Goal: Task Accomplishment & Management: Manage account settings

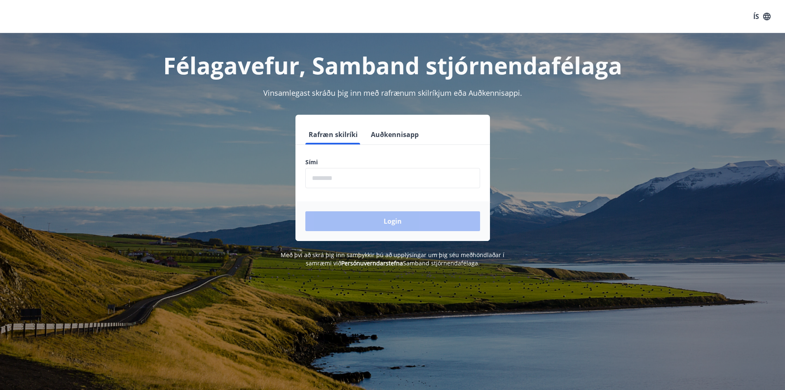
click at [350, 179] on input "phone" at bounding box center [392, 178] width 175 height 20
type input "********"
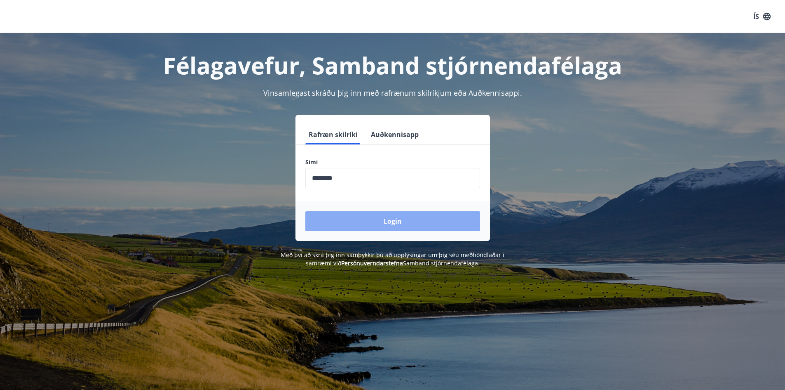
click at [371, 218] on button "Login" at bounding box center [392, 221] width 175 height 20
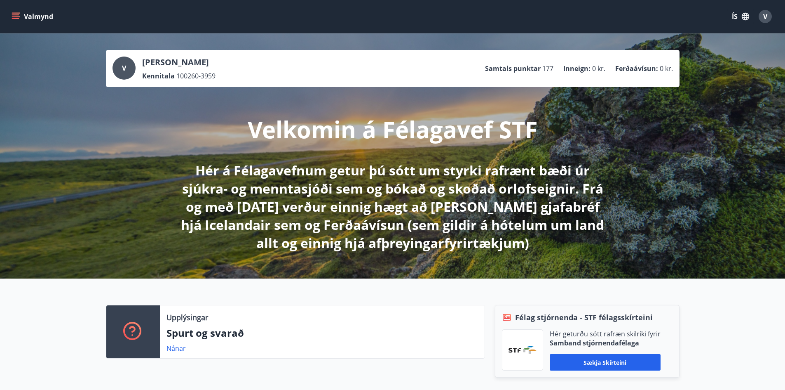
click at [16, 15] on icon "menu" at bounding box center [15, 14] width 7 height 1
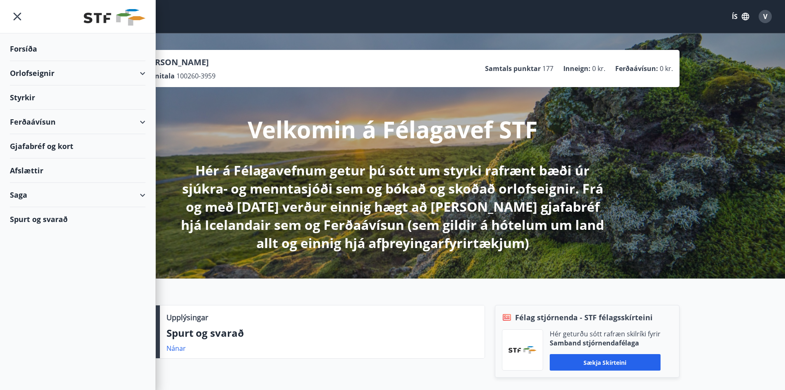
click at [59, 278] on div "Forsíða Orlofseignir Styrkir Ferðaávísun Gjafabréf og kort Afslættir Saga Spurt…" at bounding box center [78, 195] width 156 height 390
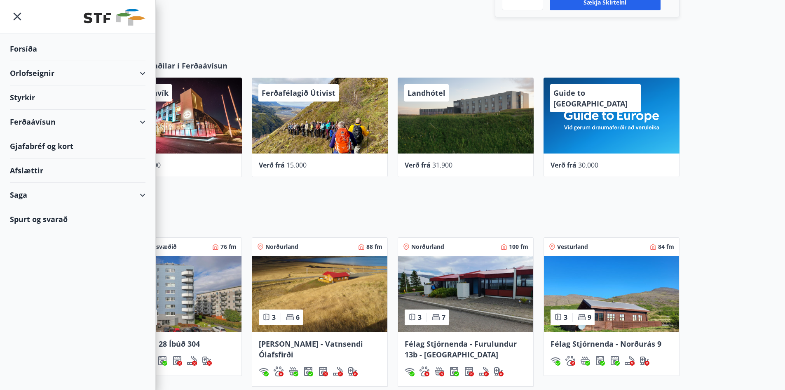
scroll to position [412, 0]
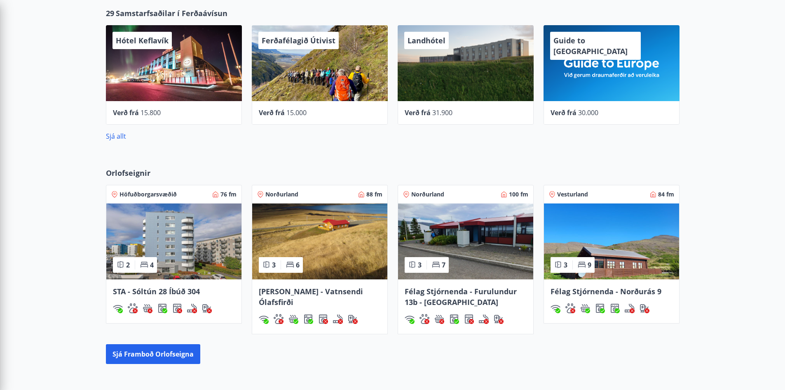
click at [736, 156] on div "Orlofseignir Höfuðborgarsvæðið 76 fm 2 4 STA - Sóltún 28 Íbúð 304 Norðurland 88…" at bounding box center [392, 265] width 785 height 223
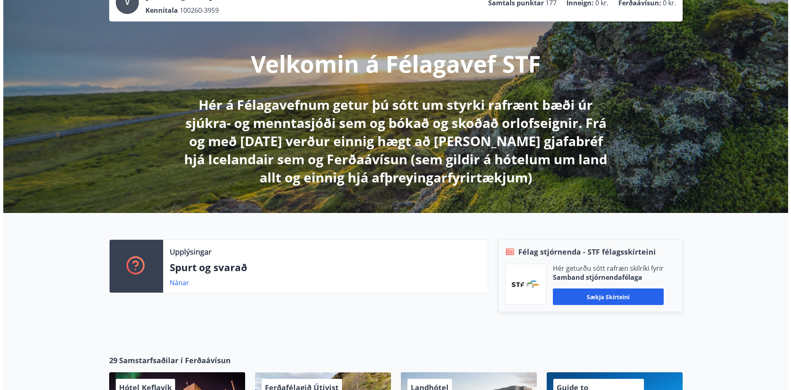
scroll to position [0, 0]
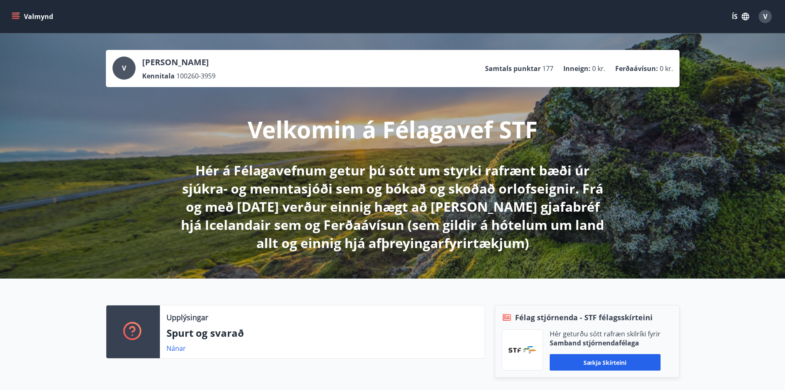
click at [760, 16] on div "V" at bounding box center [765, 16] width 13 height 13
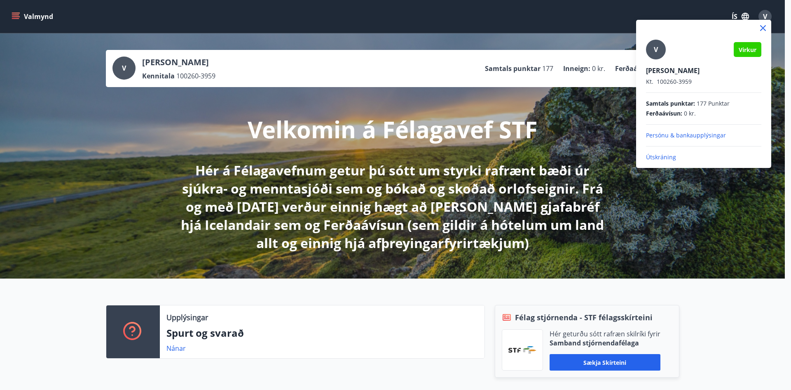
click at [663, 154] on p "Útskráning" at bounding box center [703, 157] width 115 height 8
